Goal: Information Seeking & Learning: Learn about a topic

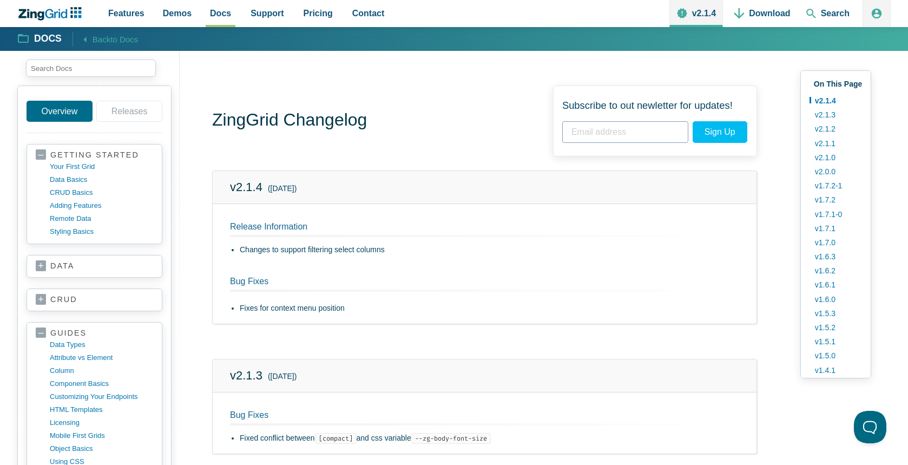
click at [60, 18] on icon "ZingChart Logo. Click to return to the homepage" at bounding box center [50, 14] width 70 height 14
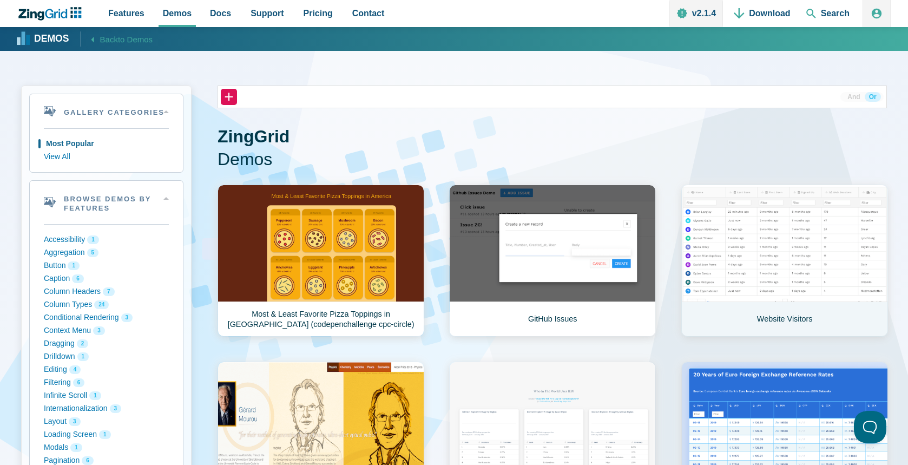
click at [791, 246] on link "Website Visitors" at bounding box center [784, 261] width 207 height 152
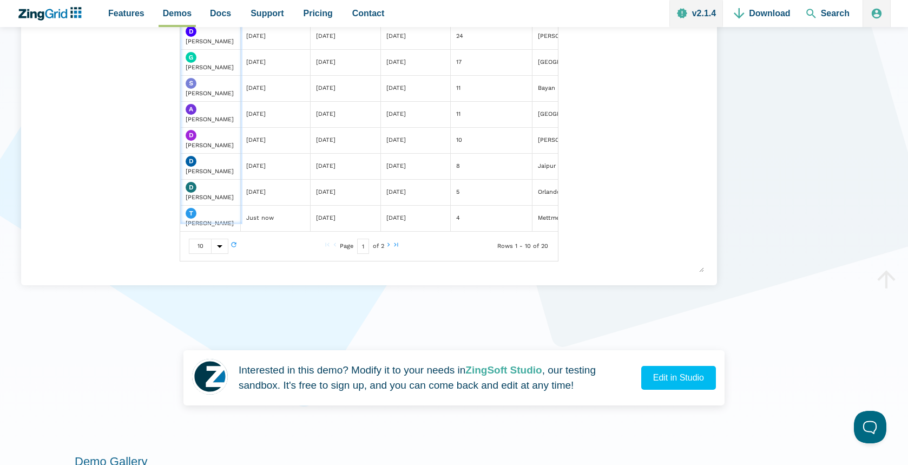
click at [268, 253] on div "10 5 10 20" at bounding box center [239, 246] width 101 height 15
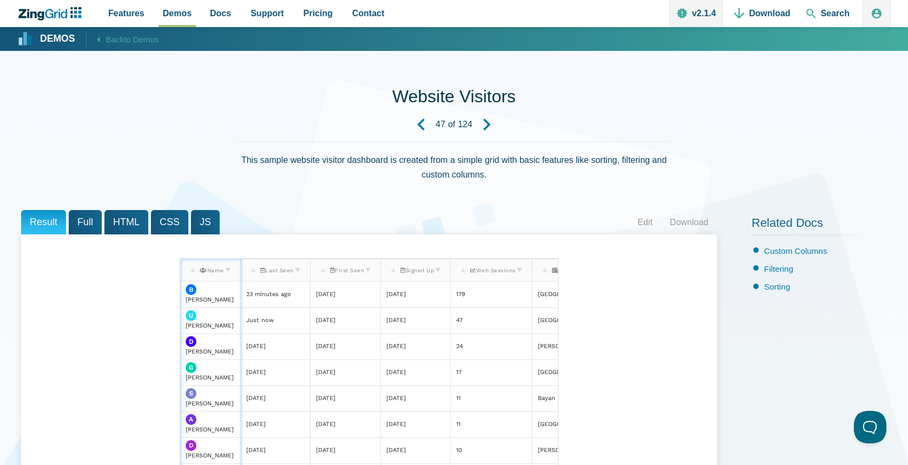
click at [83, 222] on span "Full" at bounding box center [85, 222] width 33 height 24
